Goal: Information Seeking & Learning: Learn about a topic

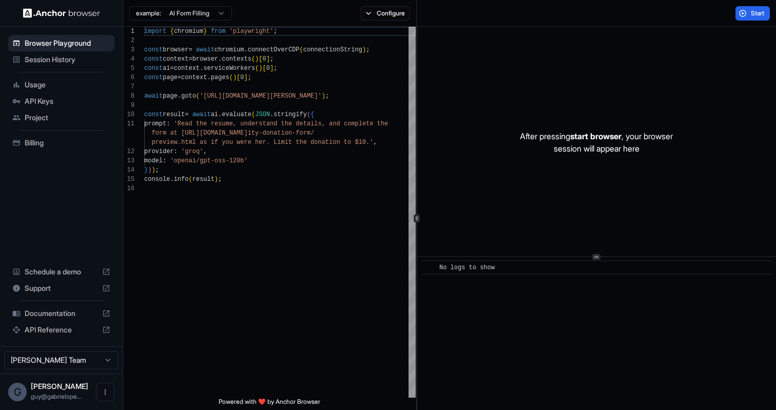
click at [93, 361] on html "Browser Playground Session History Usage API Keys Project Billing Schedule a de…" at bounding box center [388, 205] width 776 height 410
click at [37, 100] on span "API Keys" at bounding box center [68, 101] width 86 height 10
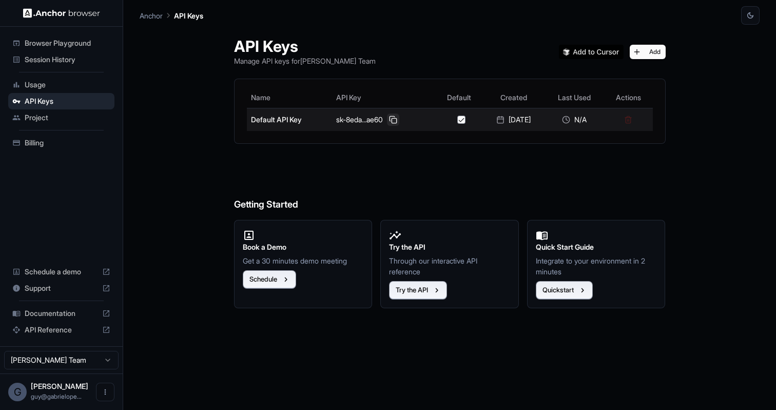
click at [387, 120] on button at bounding box center [393, 119] width 12 height 12
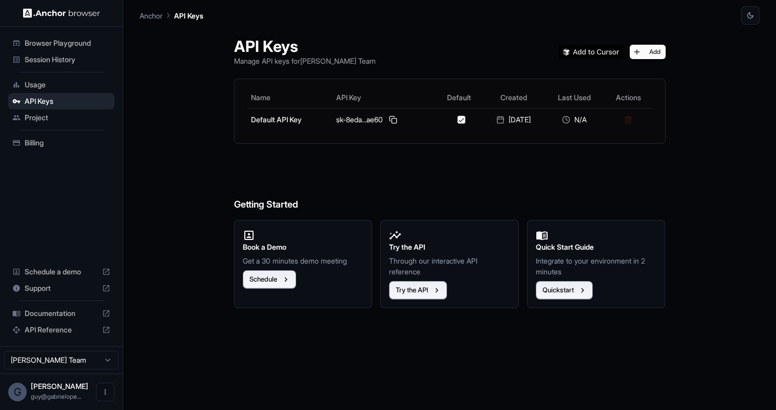
click at [48, 121] on span "Project" at bounding box center [68, 117] width 86 height 10
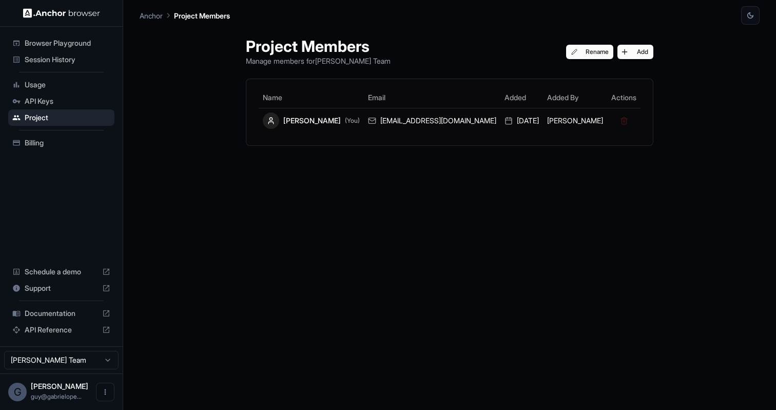
click at [44, 85] on span "Usage" at bounding box center [68, 85] width 86 height 10
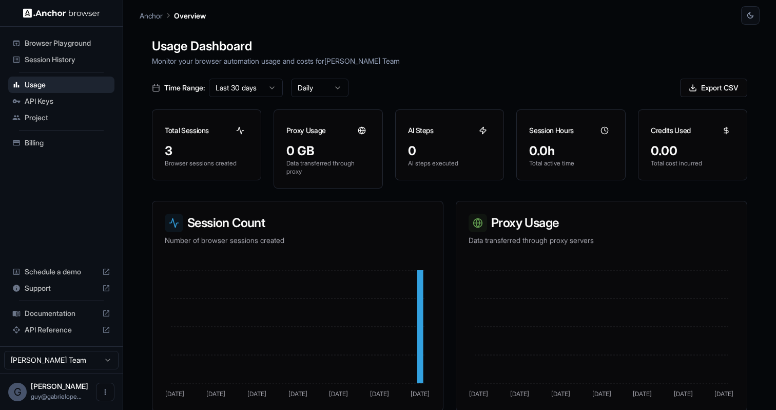
click at [55, 61] on span "Session History" at bounding box center [68, 59] width 86 height 10
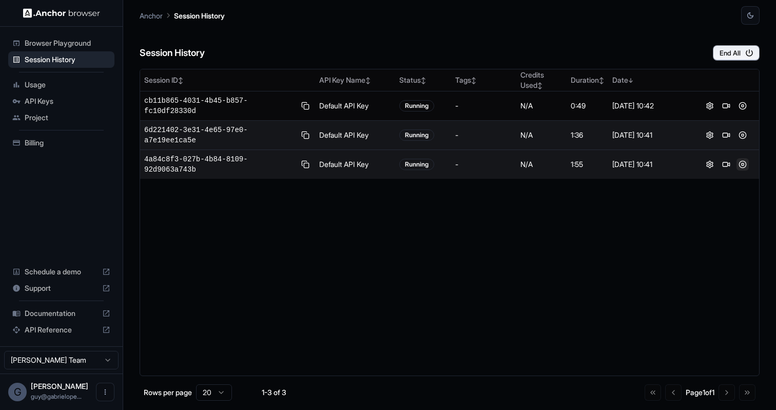
click at [743, 164] on button at bounding box center [742, 164] width 12 height 12
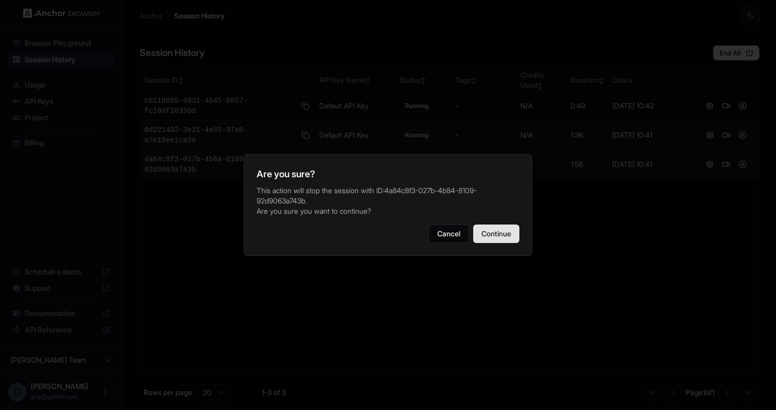
click at [506, 231] on button "Continue" at bounding box center [496, 233] width 46 height 18
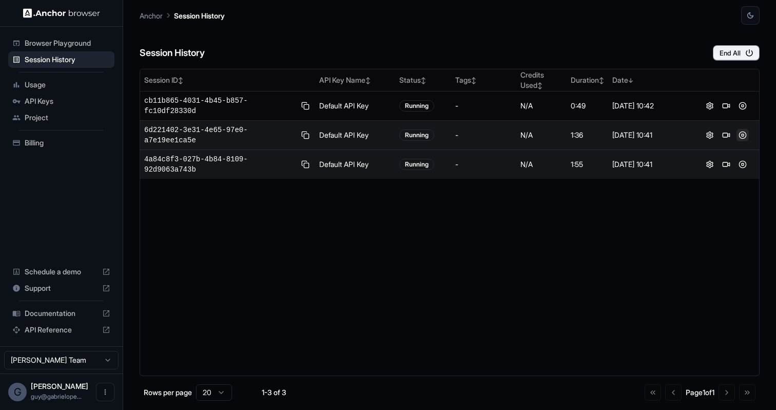
click at [738, 138] on button at bounding box center [742, 135] width 12 height 12
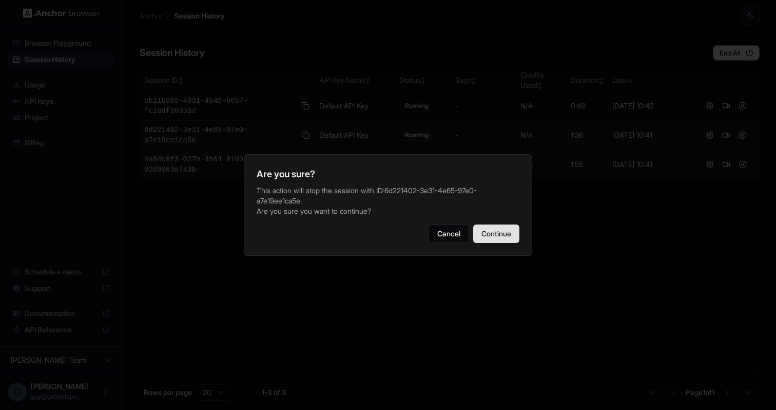
click at [492, 241] on button "Continue" at bounding box center [496, 233] width 46 height 18
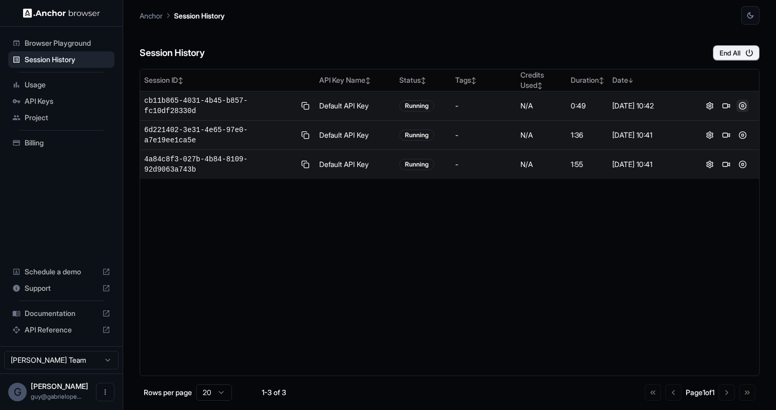
click at [745, 109] on button at bounding box center [742, 106] width 12 height 12
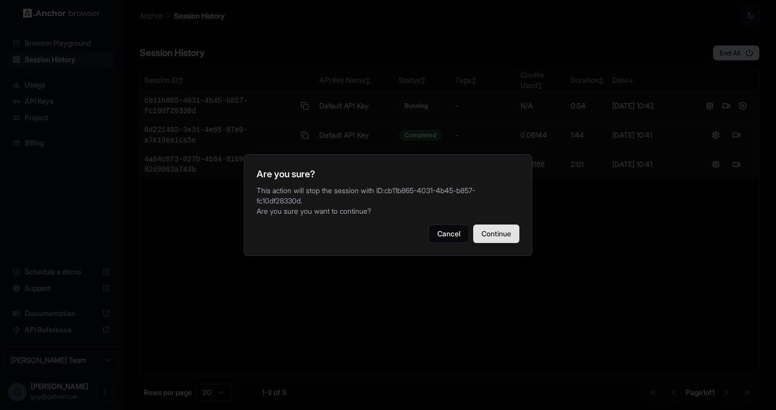
click at [484, 243] on button "Continue" at bounding box center [496, 233] width 46 height 18
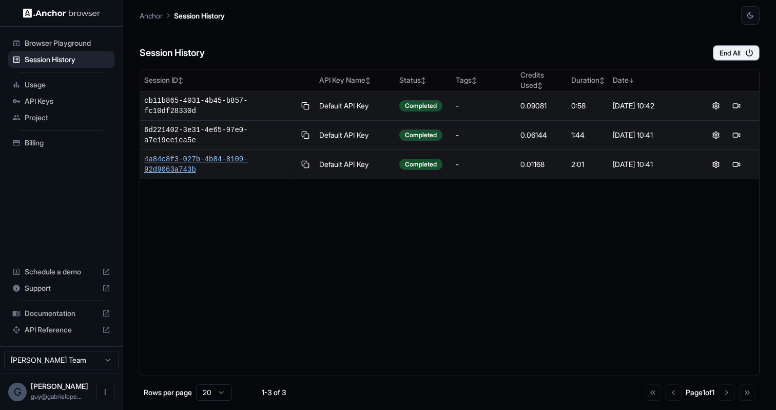
click at [197, 164] on span "4a84c8f3-027b-4b84-8109-92d9063a743b" at bounding box center [219, 164] width 151 height 21
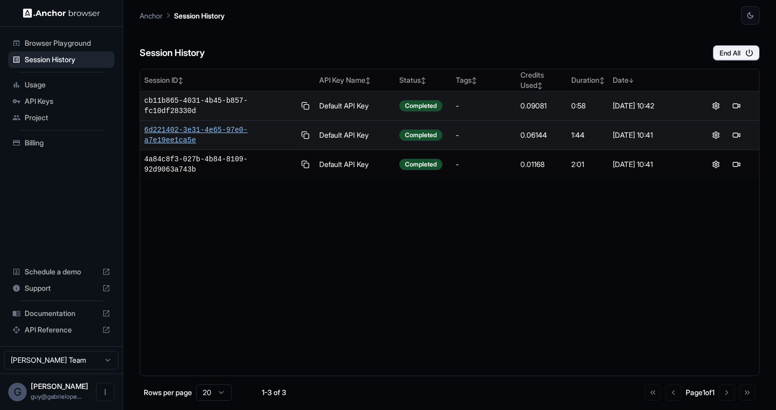
click at [219, 127] on span "6d221402-3e31-4e65-97e0-a7e19ee1ca5e" at bounding box center [219, 135] width 151 height 21
click at [209, 98] on span "cb11b865-4031-4b45-b857-fc10df28330d" at bounding box center [219, 105] width 151 height 21
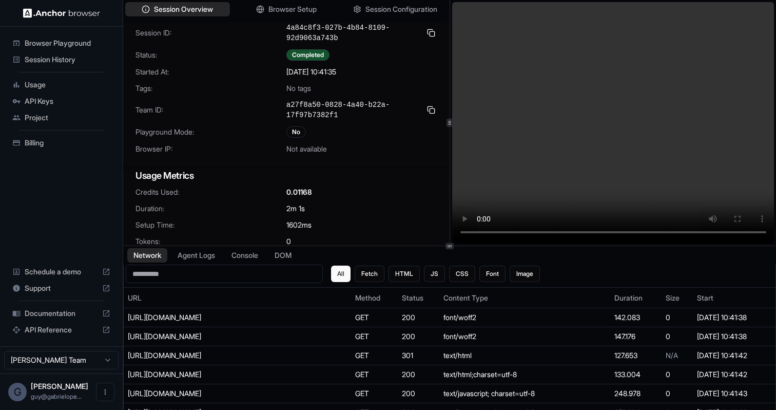
click at [582, 234] on video at bounding box center [613, 122] width 322 height 241
click at [630, 229] on video at bounding box center [613, 122] width 322 height 241
click at [651, 231] on video at bounding box center [613, 122] width 322 height 241
click at [667, 233] on video at bounding box center [613, 122] width 322 height 241
click at [682, 233] on video at bounding box center [613, 122] width 322 height 241
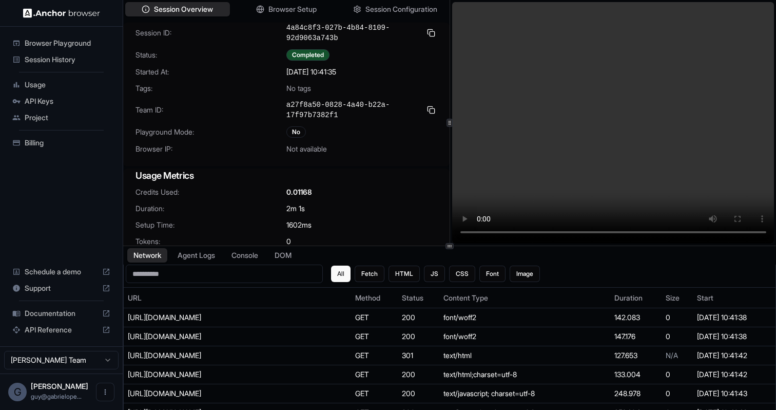
click at [689, 233] on video at bounding box center [613, 122] width 322 height 241
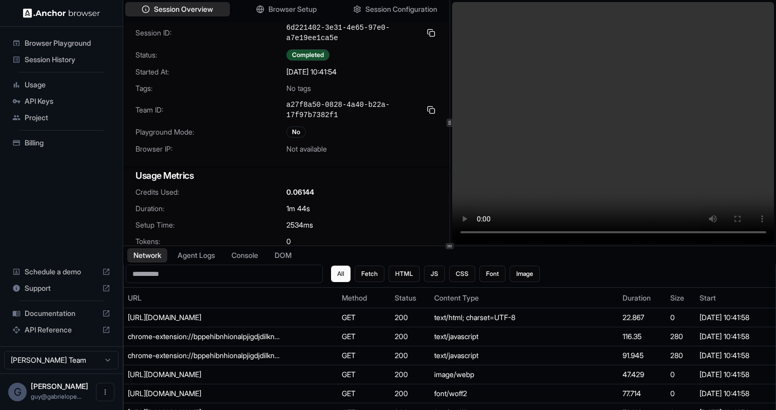
click at [573, 232] on video at bounding box center [613, 122] width 322 height 241
click at [616, 236] on video at bounding box center [613, 122] width 322 height 241
click at [652, 233] on video at bounding box center [613, 122] width 322 height 241
click at [673, 230] on video at bounding box center [613, 122] width 322 height 241
click at [680, 235] on video at bounding box center [613, 122] width 322 height 241
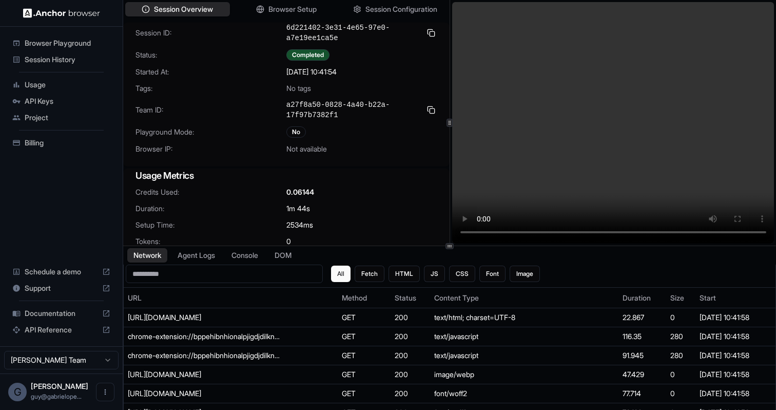
click at [691, 233] on video at bounding box center [613, 122] width 322 height 241
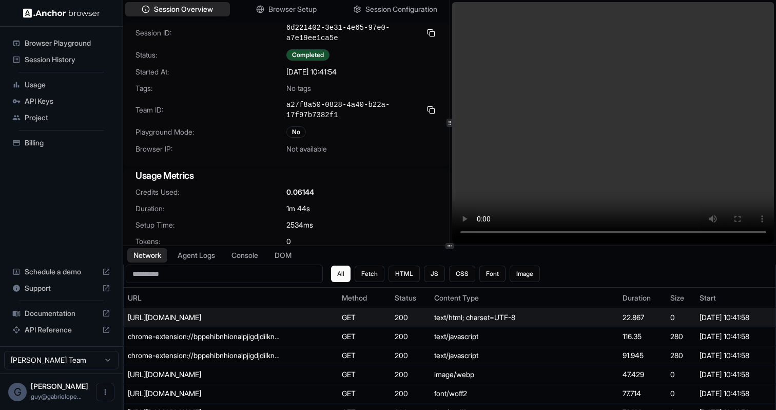
scroll to position [24, 0]
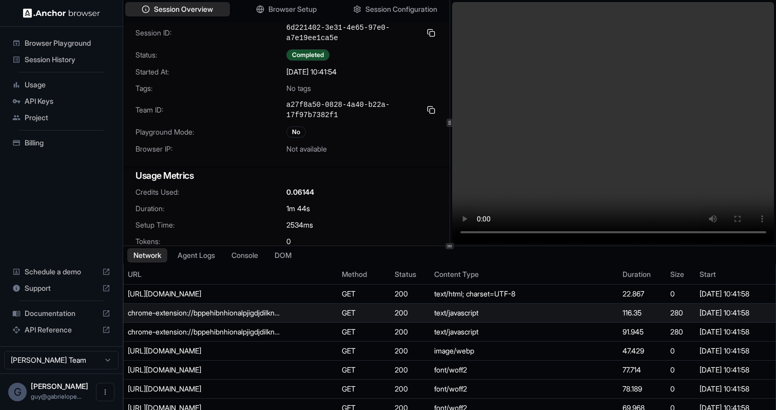
click at [258, 313] on div "chrome-extension://bppehibnhionalpjigdjdilknbljaeai/inject.js" at bounding box center [205, 312] width 154 height 10
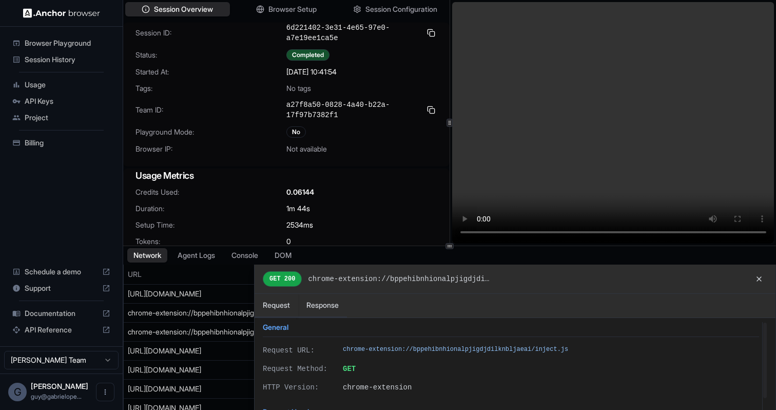
click at [194, 339] on div at bounding box center [450, 345] width 652 height 163
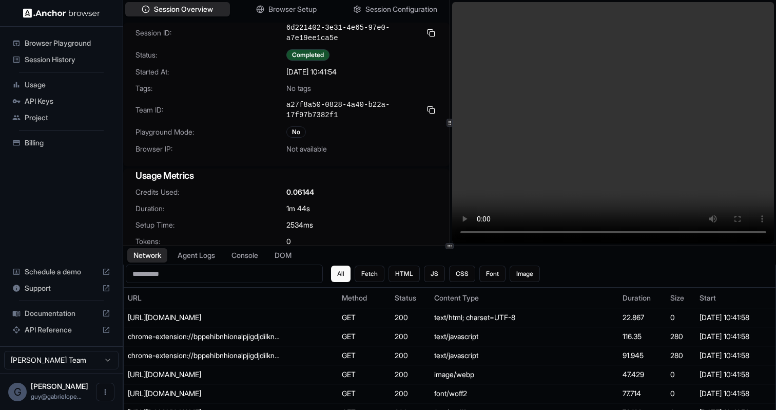
scroll to position [0, 0]
click at [556, 233] on video at bounding box center [613, 122] width 322 height 241
click at [590, 229] on video at bounding box center [613, 122] width 322 height 241
click at [609, 229] on video at bounding box center [613, 122] width 322 height 241
click at [629, 229] on video at bounding box center [613, 122] width 322 height 241
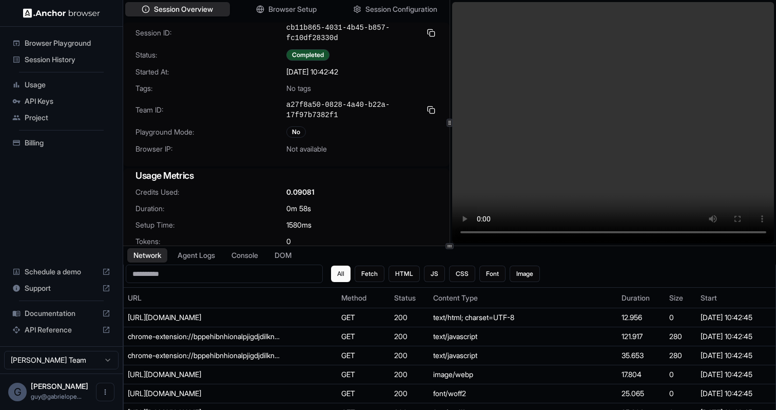
click at [644, 231] on video at bounding box center [613, 122] width 322 height 241
click at [671, 232] on video at bounding box center [613, 122] width 322 height 241
click at [687, 232] on video at bounding box center [613, 122] width 322 height 241
click at [674, 231] on video at bounding box center [613, 122] width 322 height 241
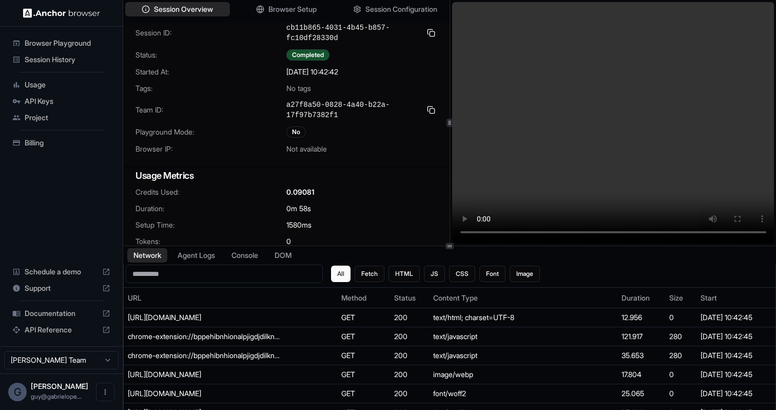
click at [686, 231] on video at bounding box center [613, 122] width 322 height 241
click at [591, 170] on video at bounding box center [613, 122] width 322 height 241
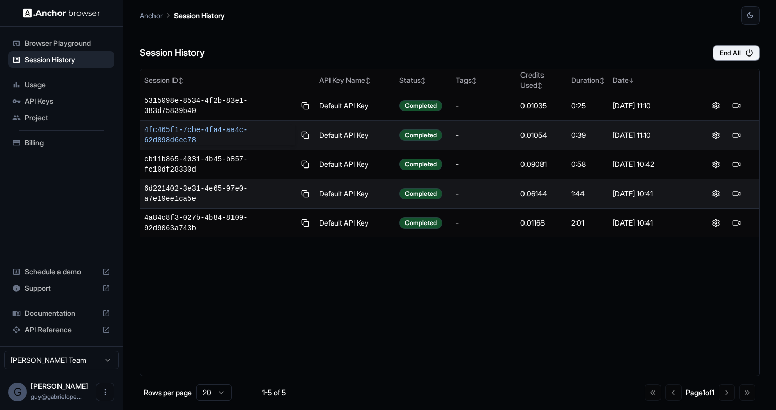
click at [217, 133] on span "4fc465f1-7cbe-4fa4-aa4c-62d898d6ec78" at bounding box center [219, 135] width 151 height 21
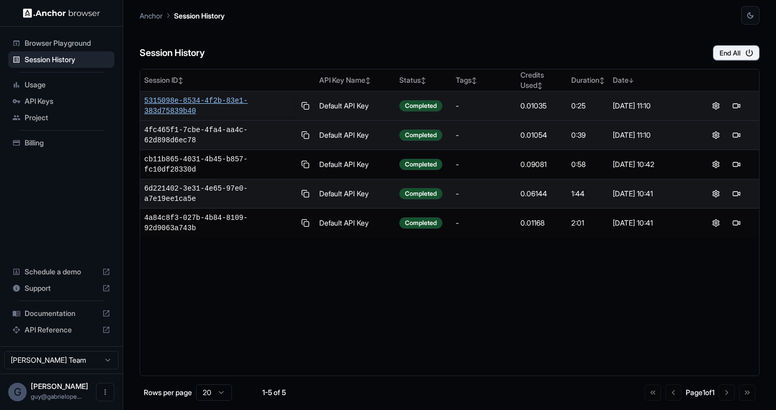
click at [203, 99] on span "5315098e-8534-4f2b-83e1-383d75839b40" at bounding box center [219, 105] width 151 height 21
click at [209, 107] on span "5315098e-8534-4f2b-83e1-383d75839b40" at bounding box center [219, 105] width 151 height 21
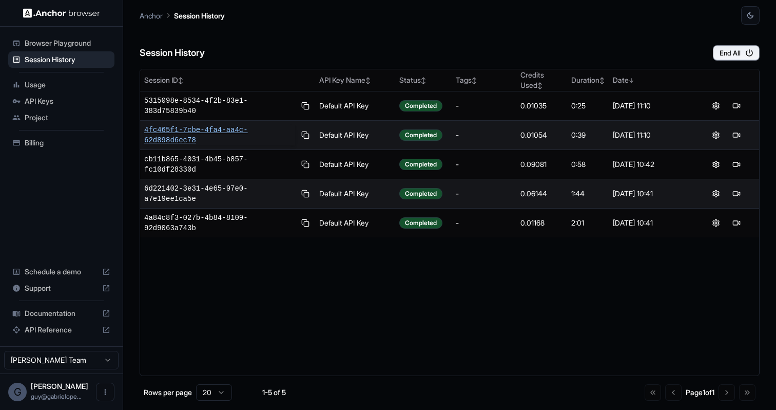
click at [185, 131] on span "4fc465f1-7cbe-4fa4-aa4c-62d898d6ec78" at bounding box center [219, 135] width 151 height 21
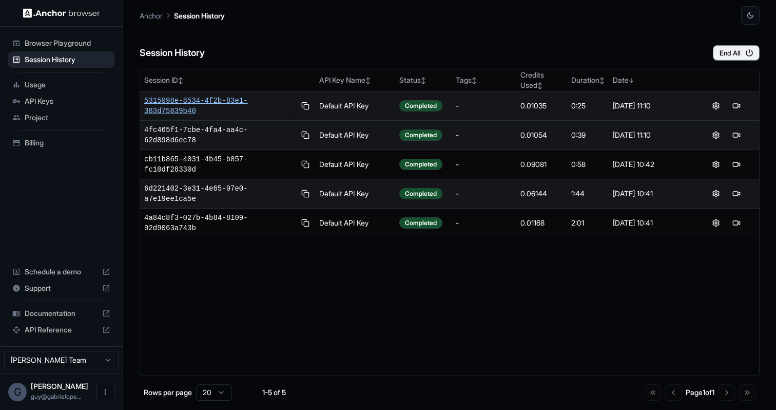
click at [217, 98] on span "5315098e-8534-4f2b-83e1-383d75839b40" at bounding box center [219, 105] width 151 height 21
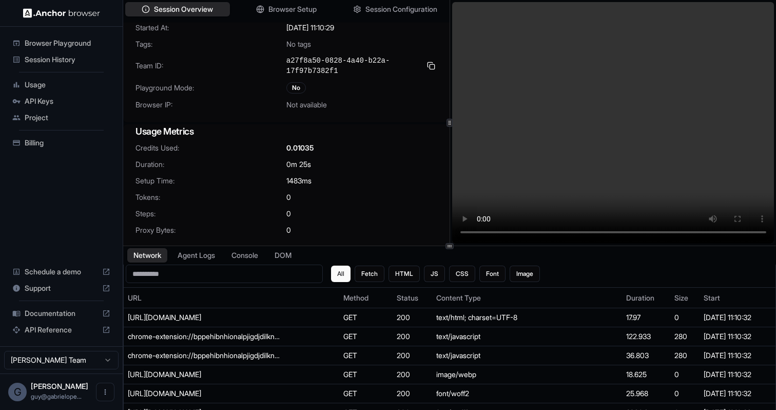
scroll to position [44, 0]
click at [205, 260] on button "Agent Logs" at bounding box center [196, 255] width 51 height 15
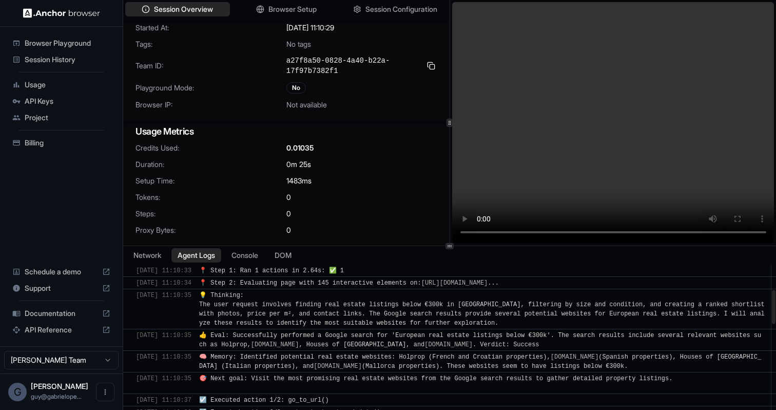
scroll to position [120, 0]
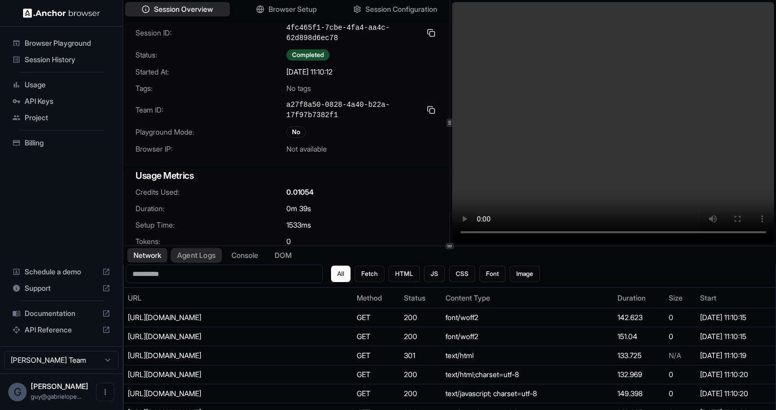
click at [203, 258] on button "Agent Logs" at bounding box center [196, 255] width 51 height 15
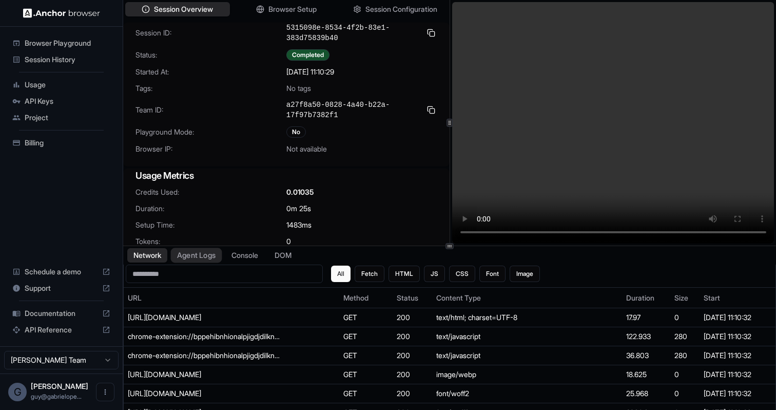
click at [207, 252] on button "Agent Logs" at bounding box center [196, 255] width 51 height 15
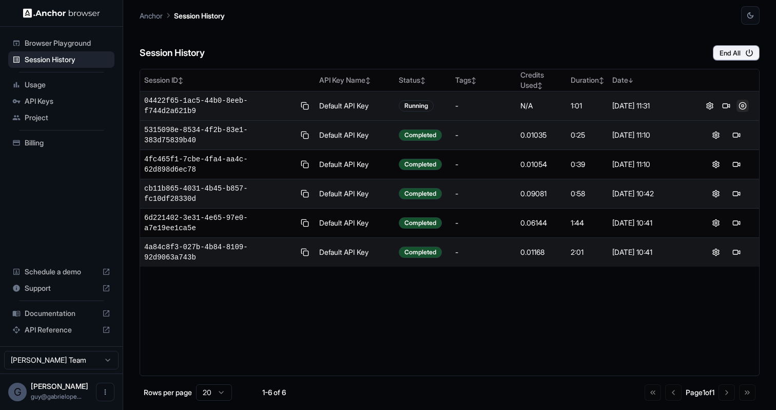
click at [744, 105] on button at bounding box center [742, 106] width 12 height 12
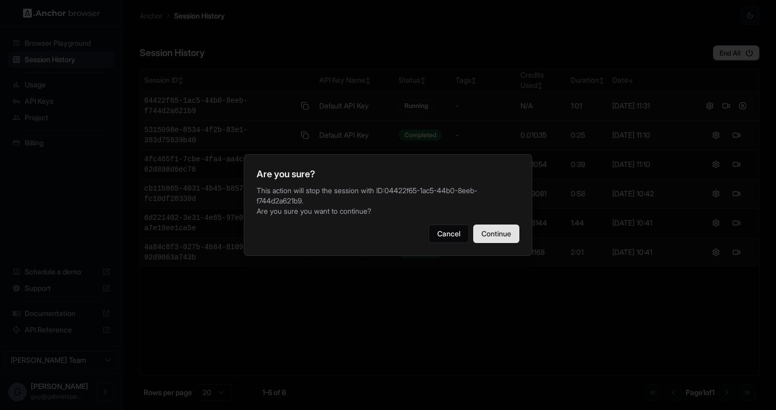
click at [497, 238] on button "Continue" at bounding box center [496, 233] width 46 height 18
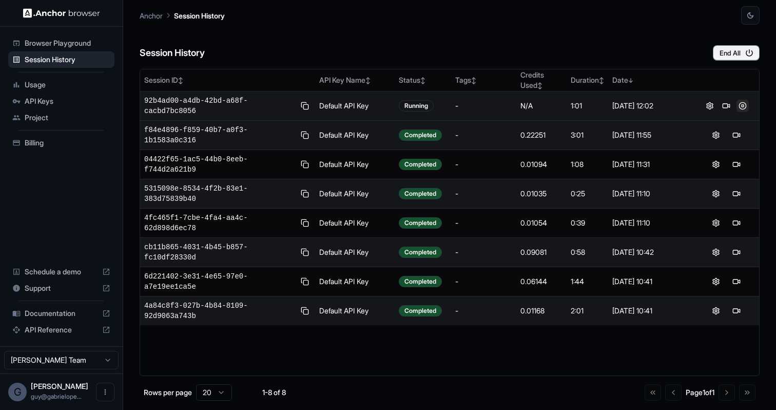
click at [747, 105] on button at bounding box center [742, 106] width 12 height 12
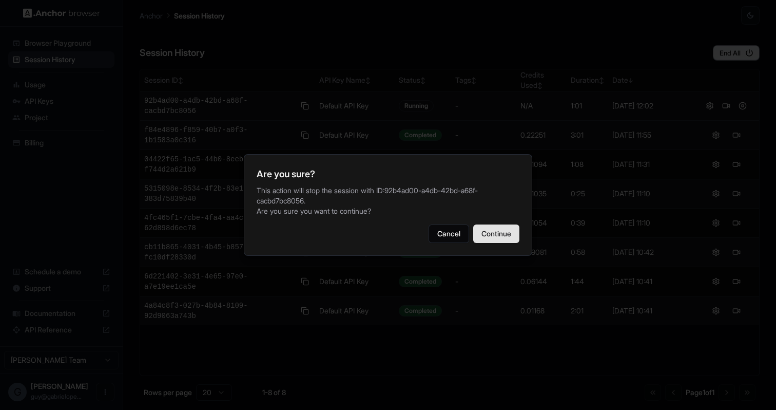
click at [510, 224] on button "Continue" at bounding box center [496, 233] width 46 height 18
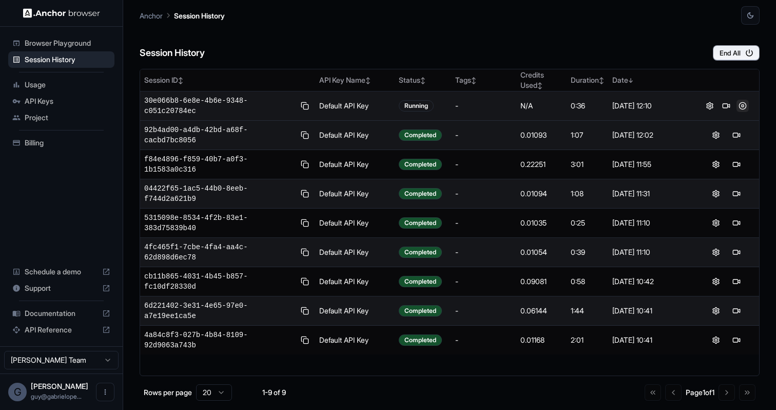
click at [743, 107] on button at bounding box center [742, 106] width 12 height 12
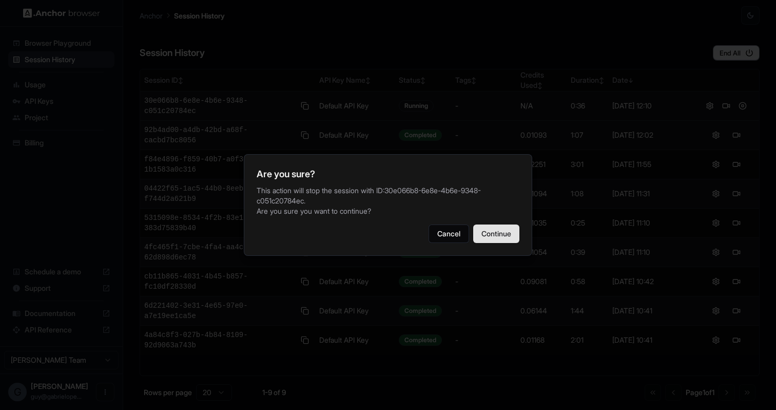
click at [512, 230] on button "Continue" at bounding box center [496, 233] width 46 height 18
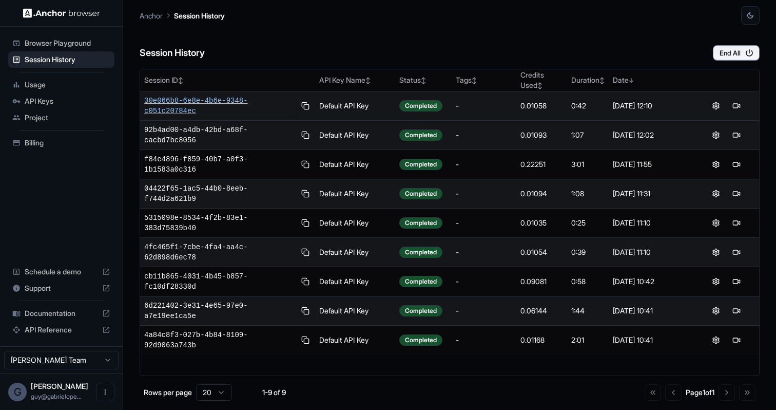
click at [176, 109] on span "30e066b8-6e8e-4b6e-9348-c051c20784ec" at bounding box center [219, 105] width 151 height 21
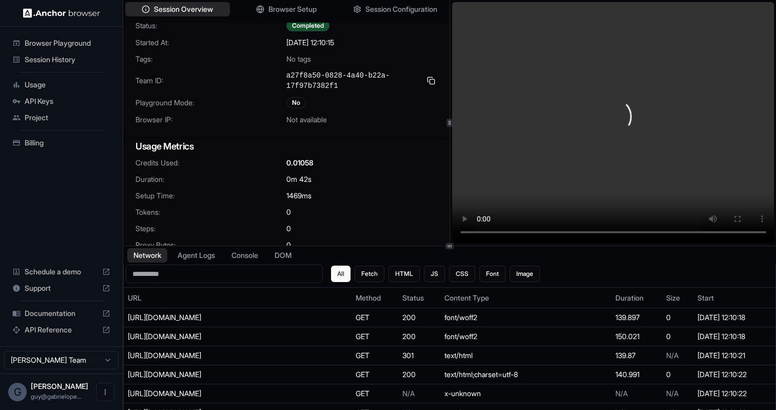
scroll to position [35, 0]
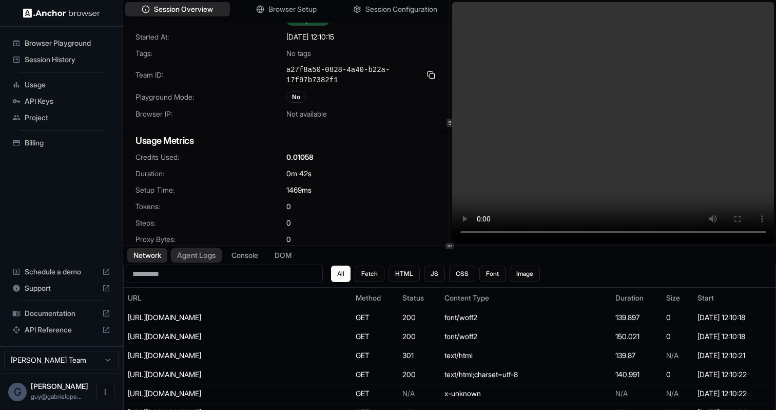
click at [194, 256] on button "Agent Logs" at bounding box center [196, 255] width 51 height 15
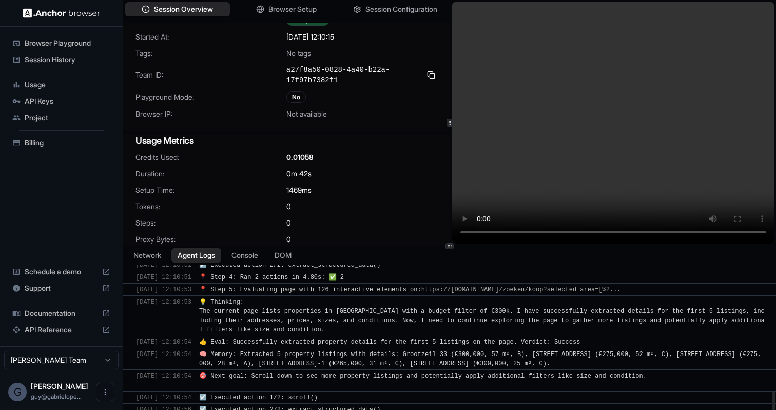
scroll to position [0, 0]
click at [72, 63] on span "Session History" at bounding box center [68, 59] width 86 height 10
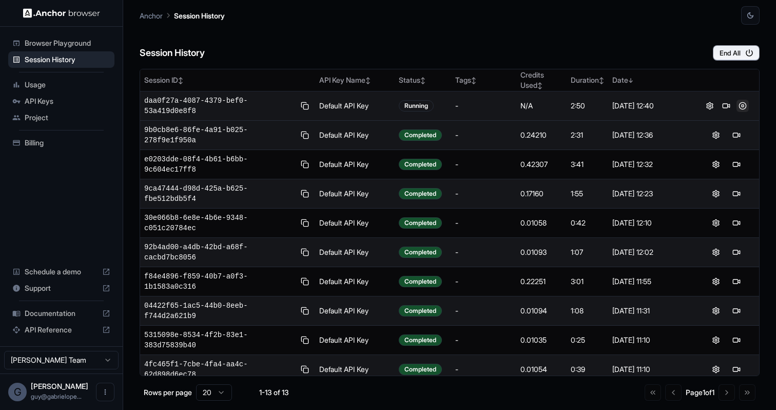
click at [746, 109] on button at bounding box center [742, 106] width 12 height 12
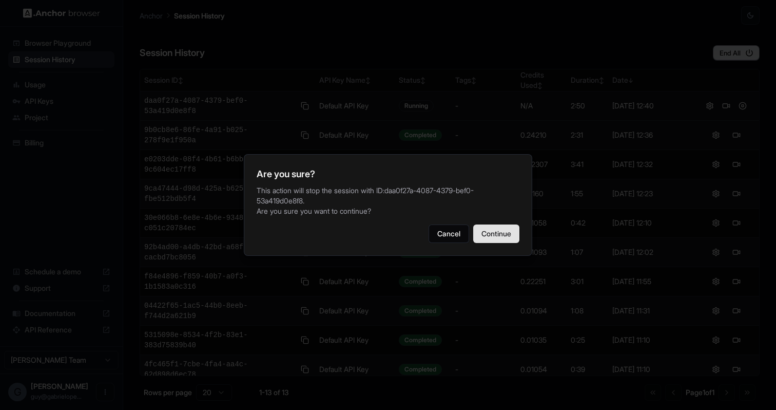
click at [483, 238] on button "Continue" at bounding box center [496, 233] width 46 height 18
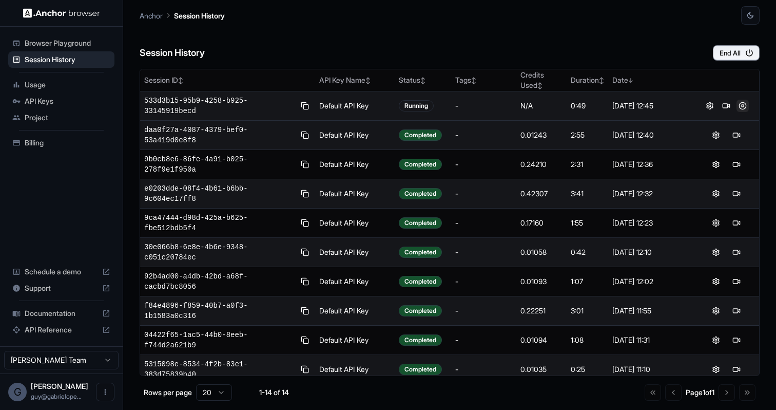
click at [741, 106] on button at bounding box center [742, 106] width 12 height 12
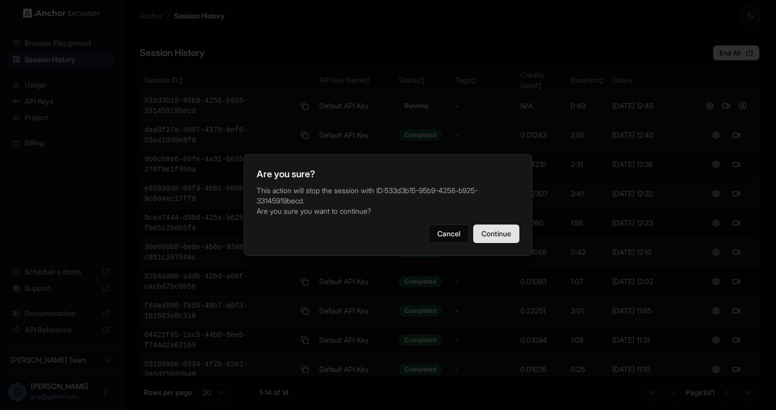
click at [486, 241] on button "Continue" at bounding box center [496, 233] width 46 height 18
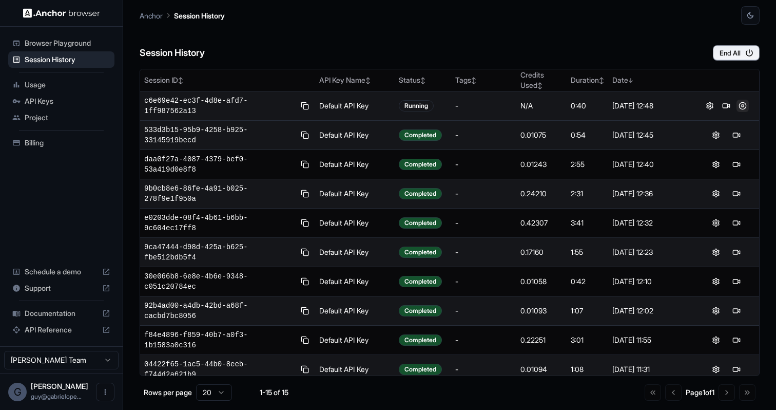
click at [744, 105] on button at bounding box center [742, 106] width 12 height 12
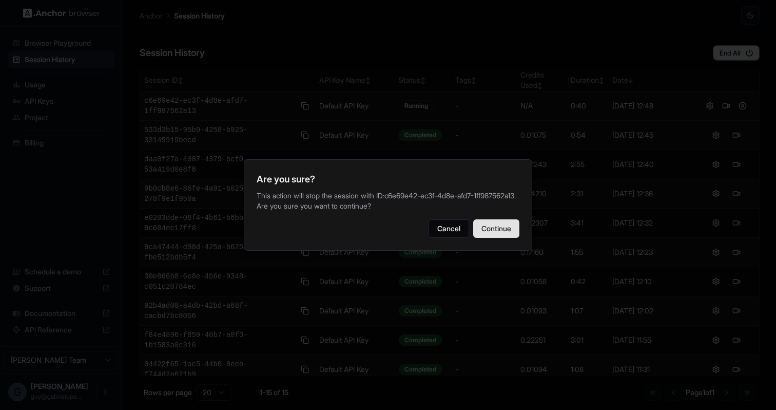
click at [507, 227] on button "Continue" at bounding box center [496, 228] width 46 height 18
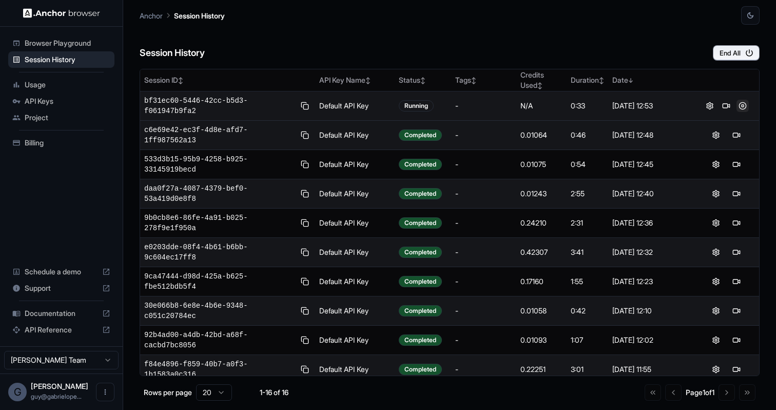
click at [744, 105] on button at bounding box center [742, 106] width 12 height 12
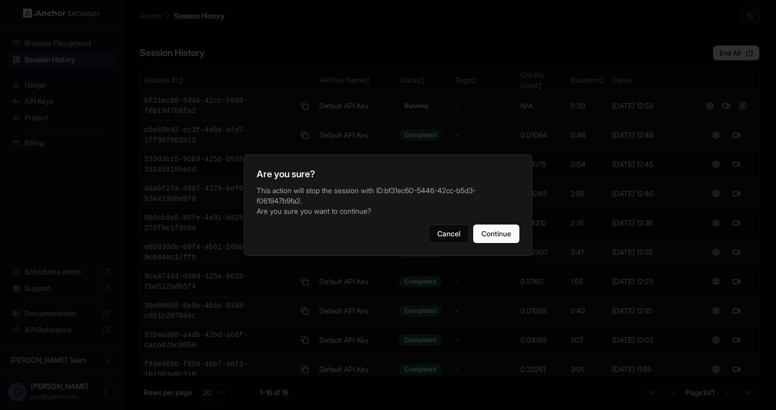
click at [508, 219] on div "Are you sure? This action will stop the session with ID: bf31ec60-5446-42cc-b5d…" at bounding box center [388, 205] width 288 height 102
click at [503, 233] on button "Continue" at bounding box center [496, 233] width 46 height 18
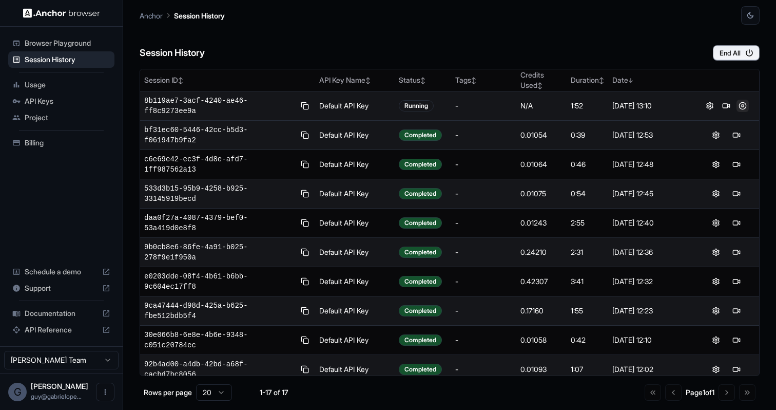
click at [743, 104] on button at bounding box center [742, 106] width 12 height 12
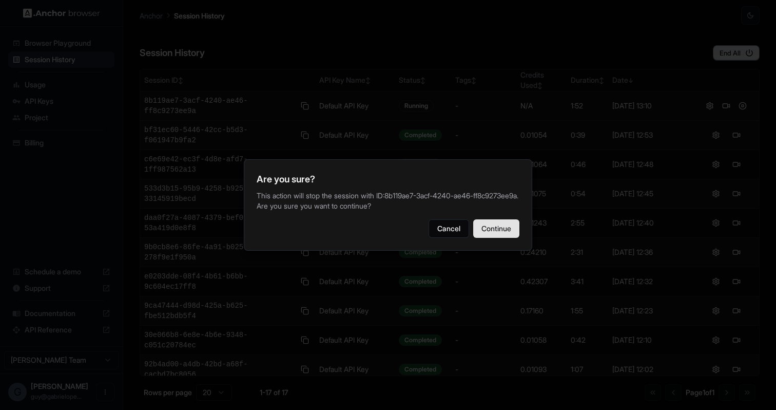
click at [508, 238] on button "Continue" at bounding box center [496, 228] width 46 height 18
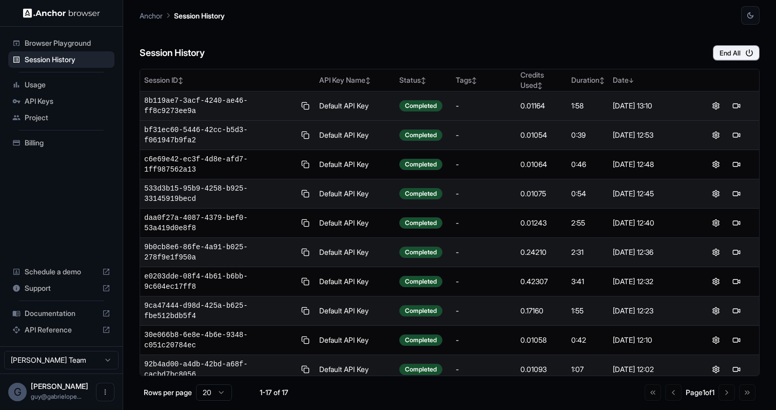
click at [62, 102] on span "API Keys" at bounding box center [68, 101] width 86 height 10
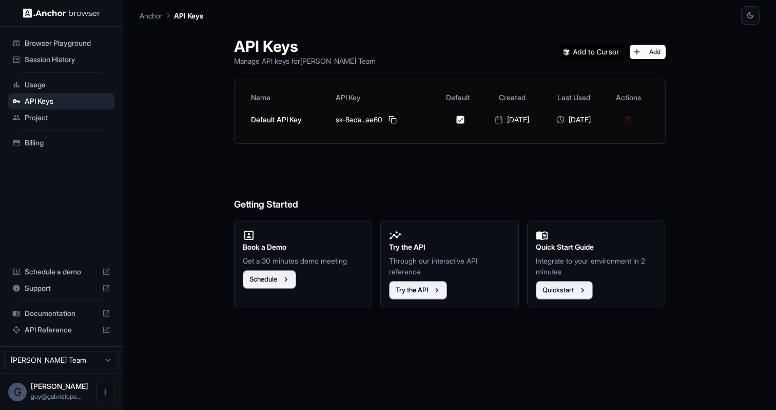
click at [56, 138] on span "Billing" at bounding box center [68, 143] width 86 height 10
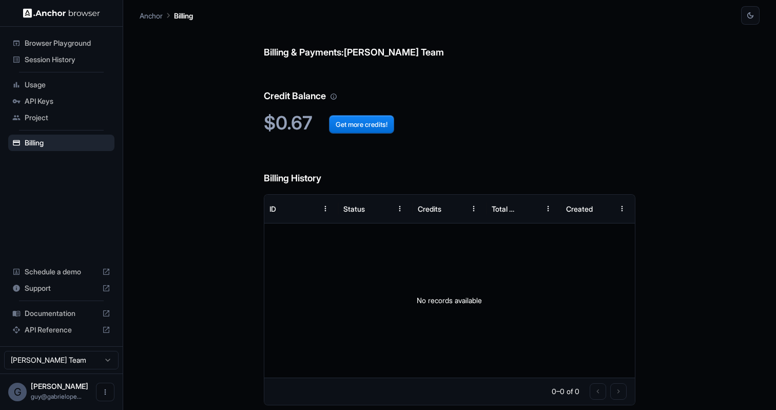
click at [39, 83] on span "Usage" at bounding box center [68, 85] width 86 height 10
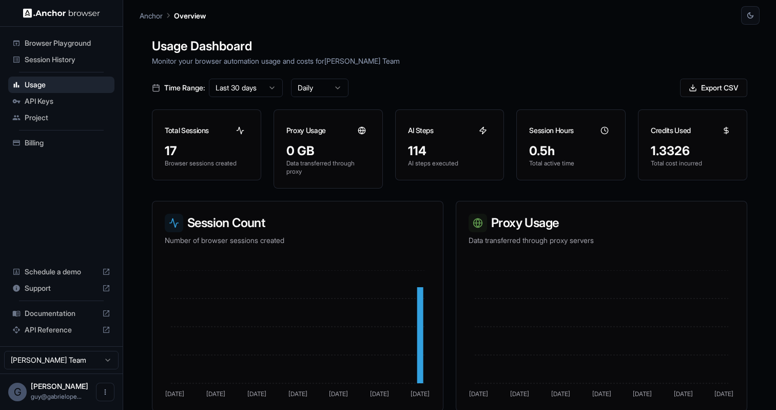
click at [22, 101] on div "API Keys" at bounding box center [61, 101] width 106 height 16
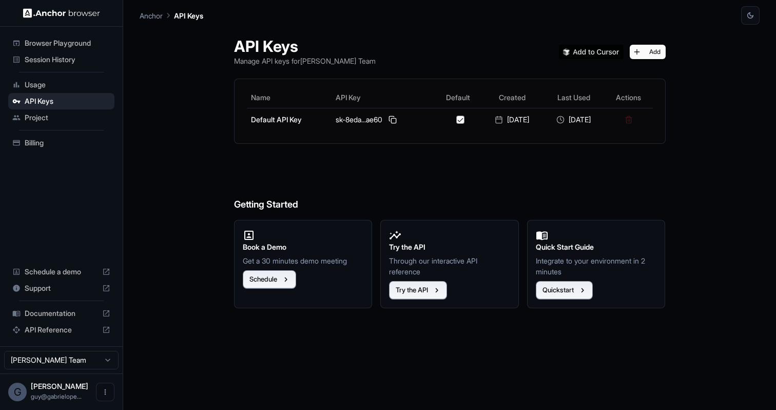
click at [332, 43] on h1 "API Keys" at bounding box center [305, 46] width 142 height 18
click at [26, 62] on span "Session History" at bounding box center [68, 59] width 86 height 10
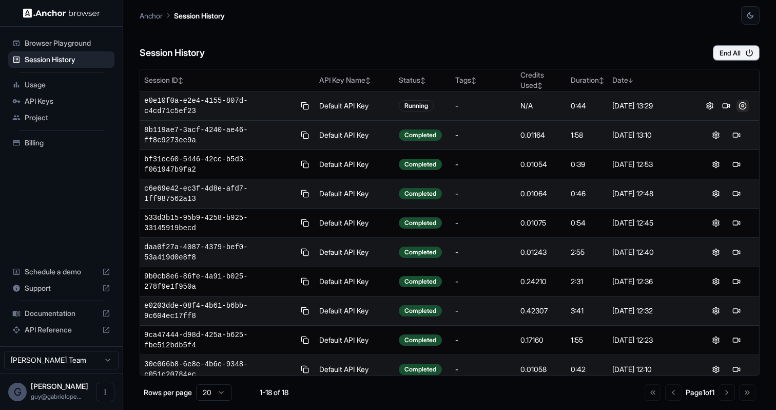
click at [739, 105] on button at bounding box center [742, 106] width 12 height 12
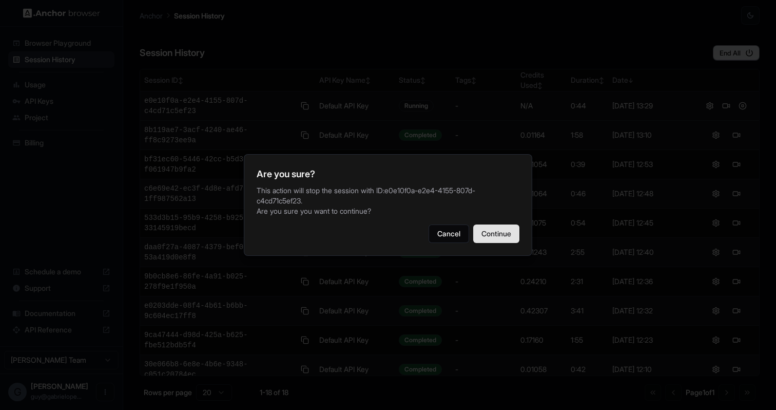
click at [499, 230] on button "Continue" at bounding box center [496, 233] width 46 height 18
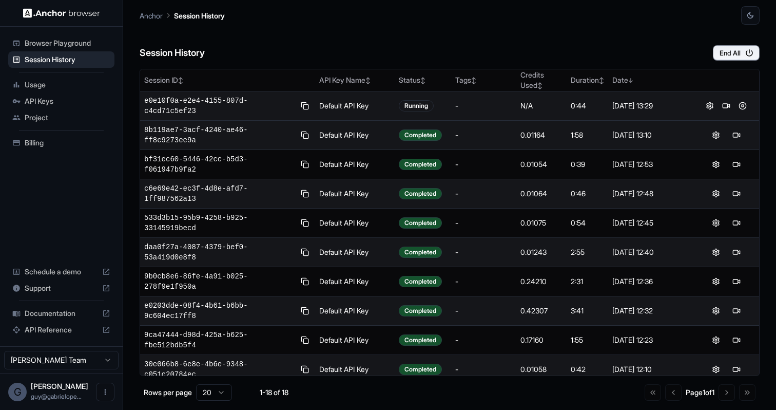
click at [77, 145] on span "Billing" at bounding box center [68, 143] width 86 height 10
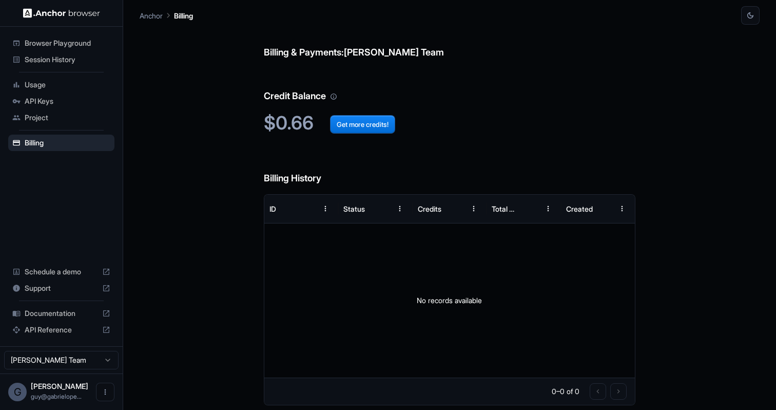
click at [50, 89] on span "Usage" at bounding box center [68, 85] width 86 height 10
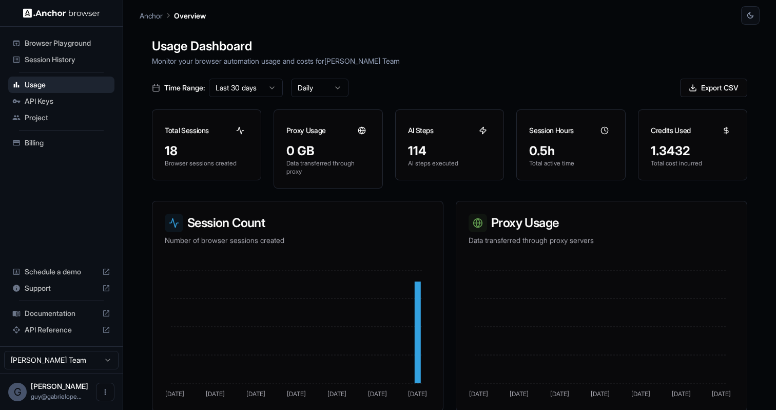
click at [62, 104] on span "API Keys" at bounding box center [68, 101] width 86 height 10
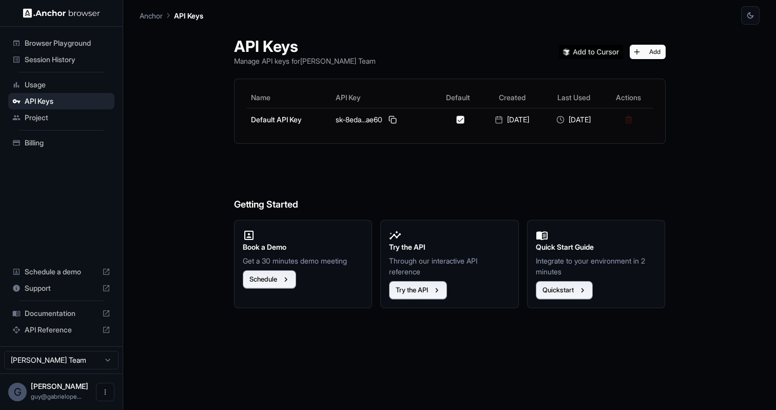
click at [16, 121] on icon at bounding box center [16, 117] width 8 height 8
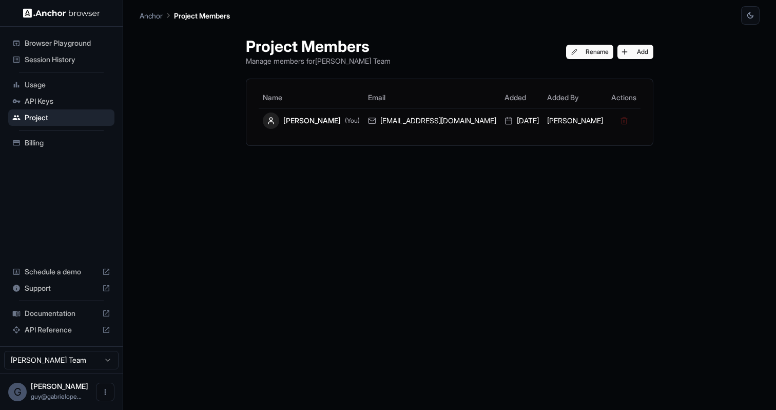
click at [34, 64] on span "Session History" at bounding box center [68, 59] width 86 height 10
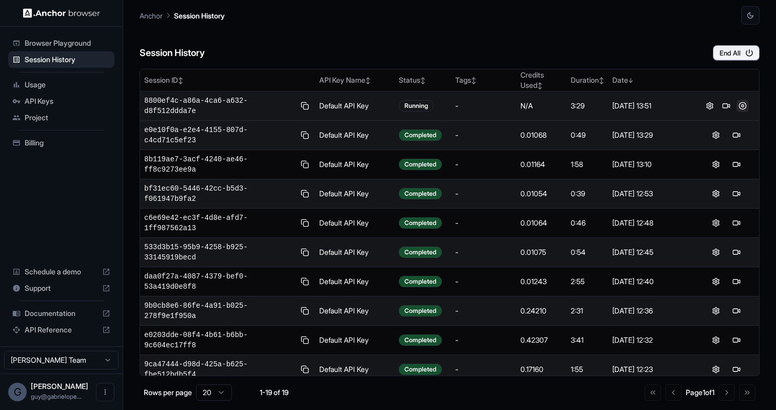
click at [736, 105] on button at bounding box center [742, 106] width 12 height 12
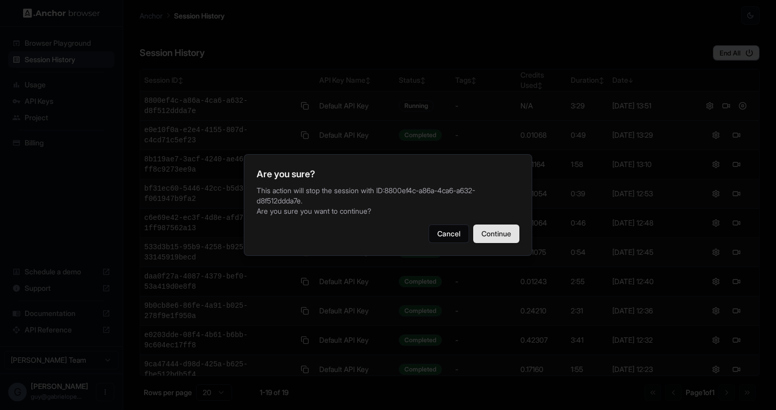
click at [508, 231] on button "Continue" at bounding box center [496, 233] width 46 height 18
